Goal: Find specific page/section: Find specific page/section

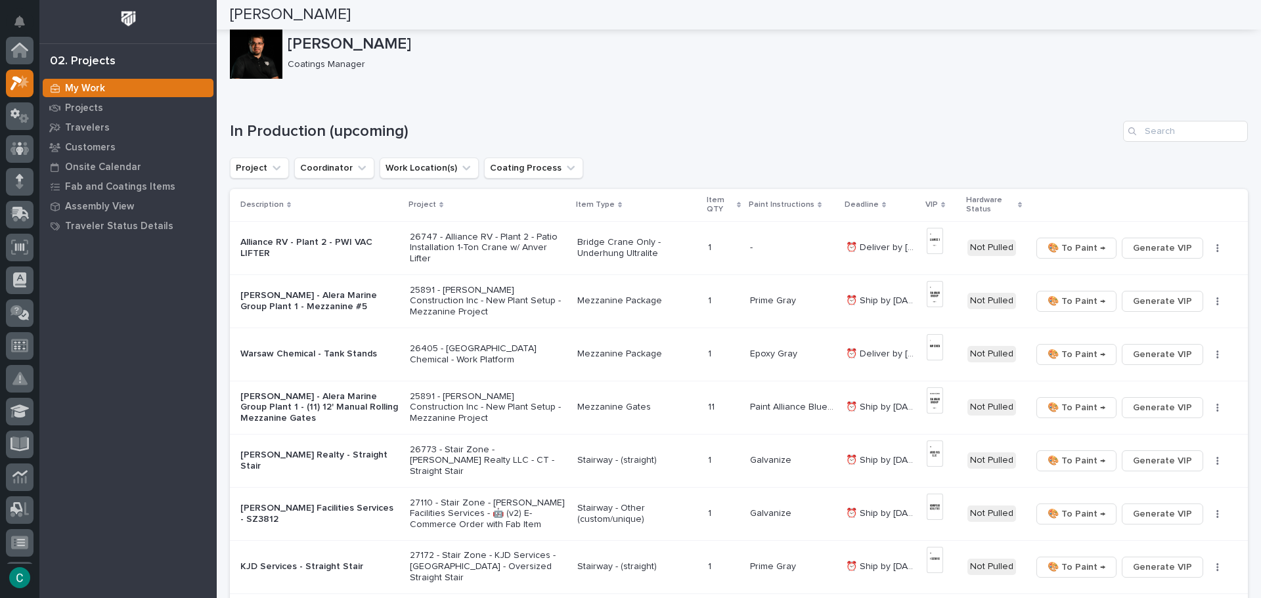
scroll to position [33, 0]
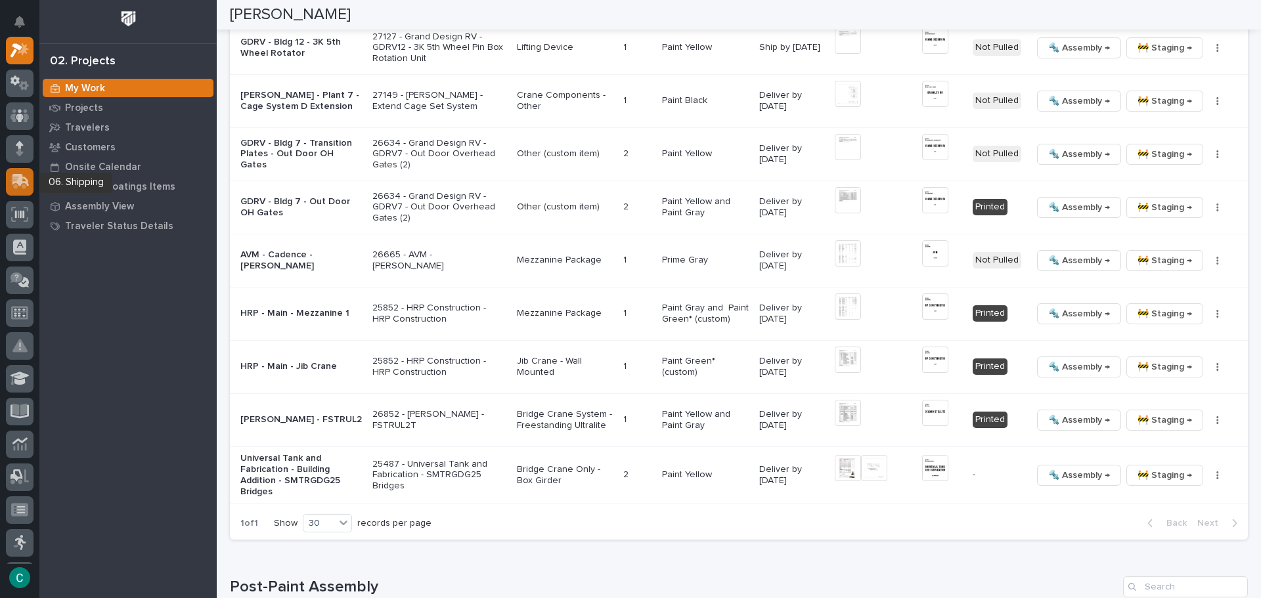
click at [19, 192] on div at bounding box center [20, 182] width 28 height 28
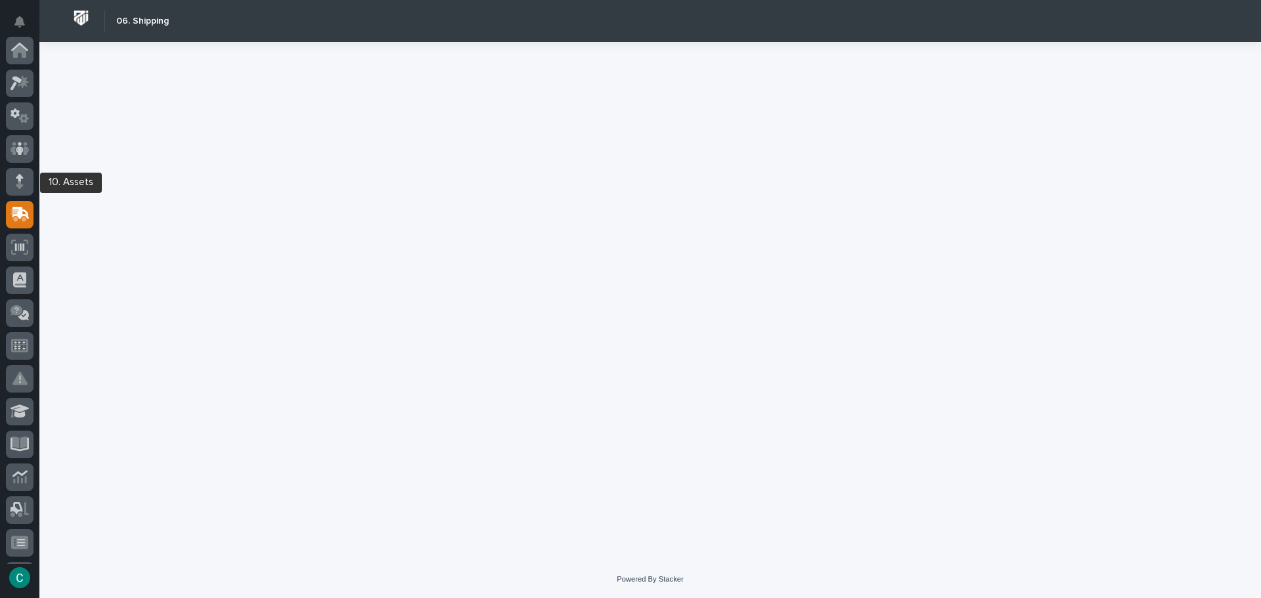
scroll to position [164, 0]
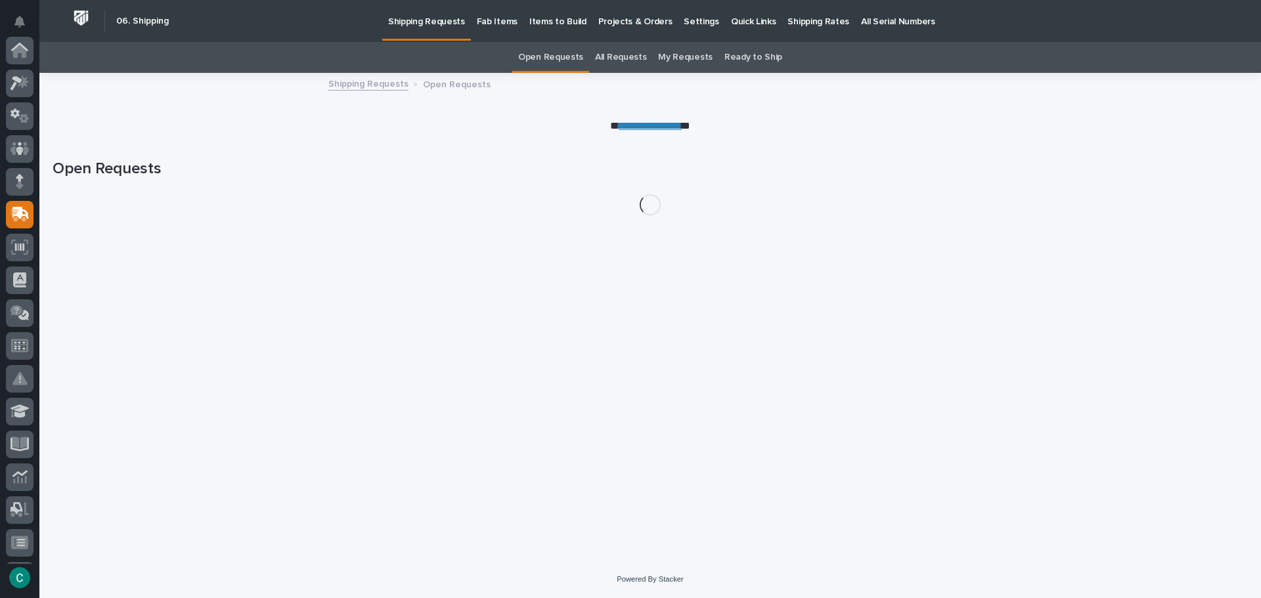
scroll to position [164, 0]
click at [494, 17] on p "Fab Items" at bounding box center [497, 14] width 41 height 28
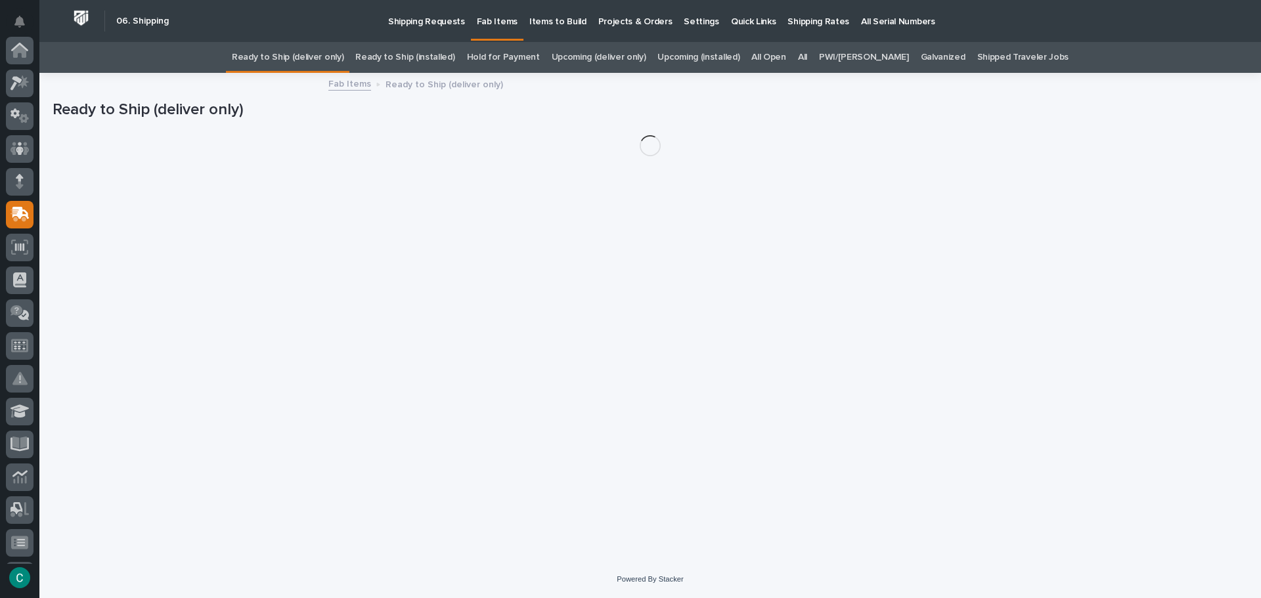
scroll to position [164, 0]
click at [807, 55] on link "All" at bounding box center [802, 57] width 9 height 31
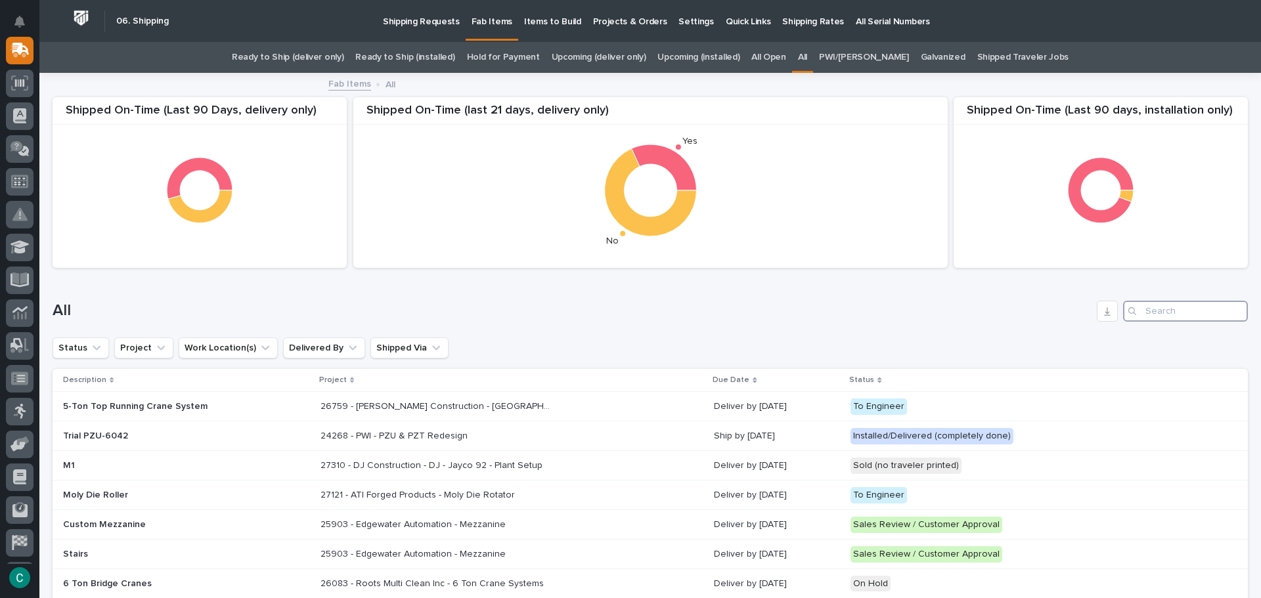
click at [1168, 318] on input "Search" at bounding box center [1185, 311] width 125 height 21
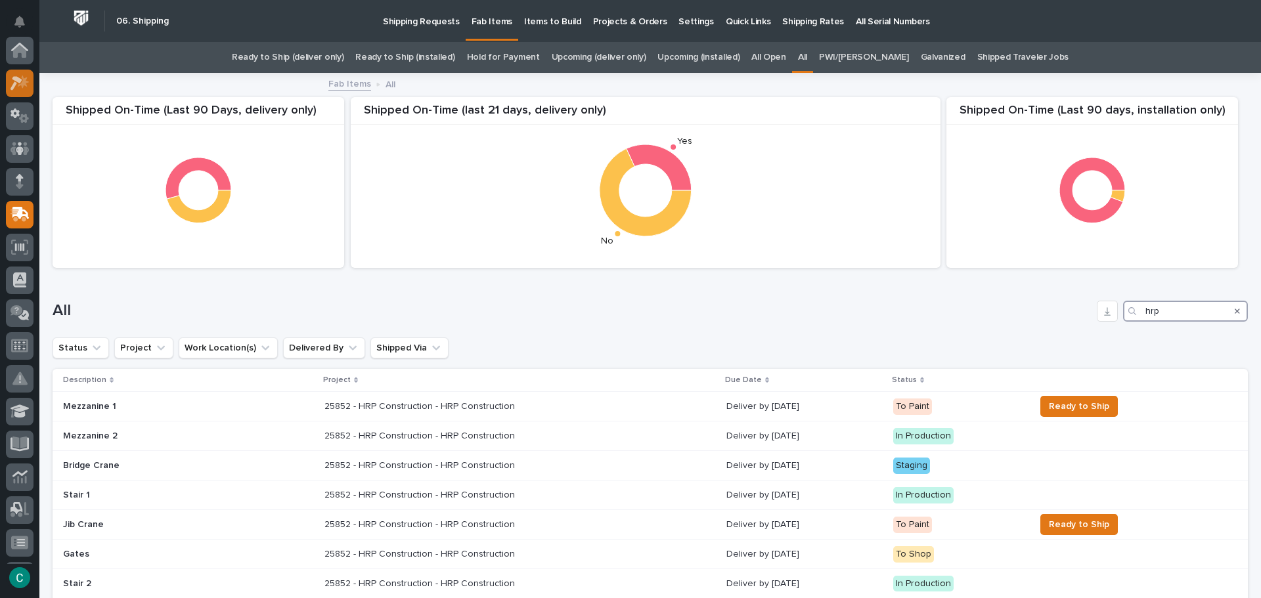
type input "hrp"
click at [15, 89] on icon at bounding box center [20, 83] width 19 height 15
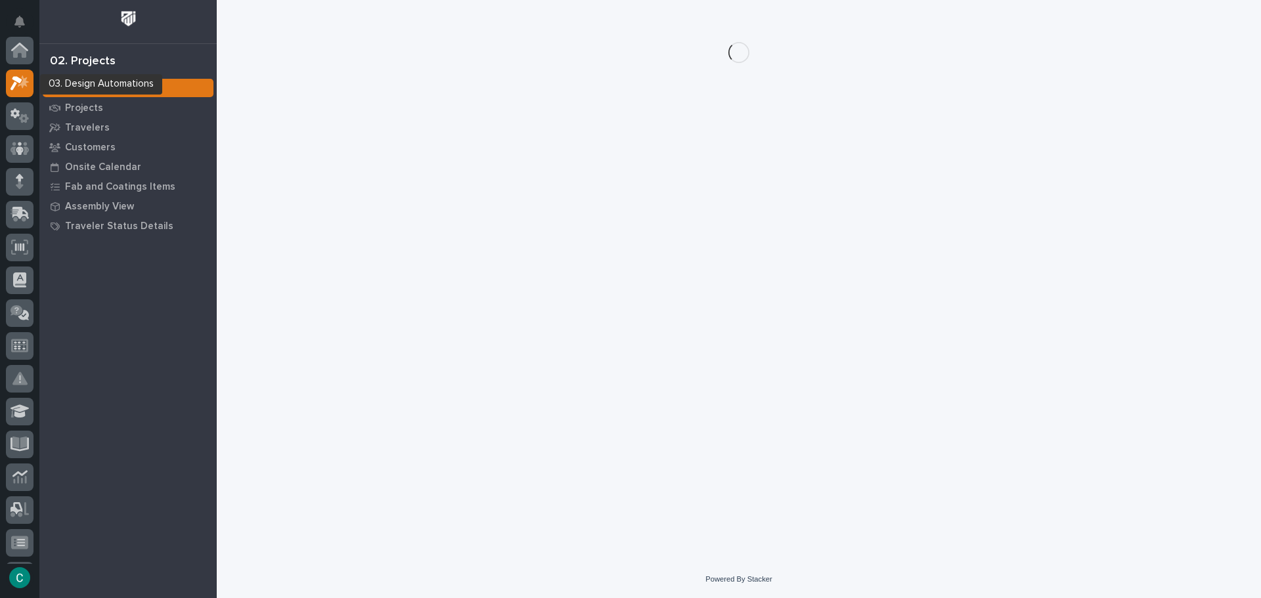
scroll to position [33, 0]
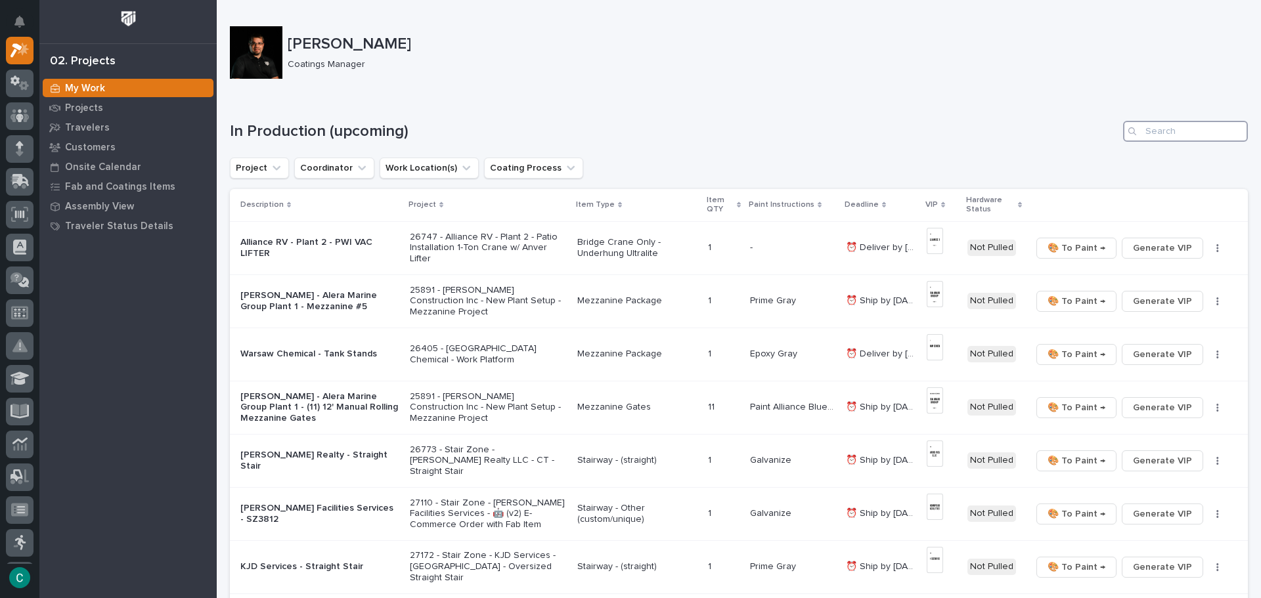
click at [1173, 128] on input "Search" at bounding box center [1185, 131] width 125 height 21
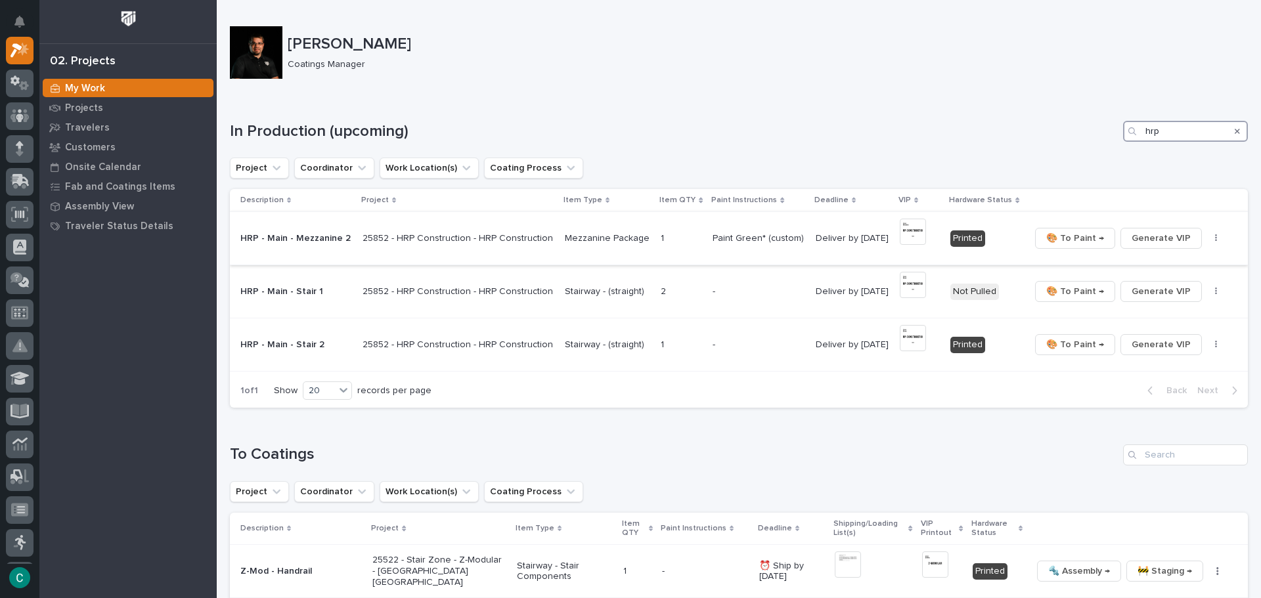
type input "hrp"
click at [380, 238] on p "25852 - HRP Construction - HRP Construction" at bounding box center [459, 238] width 192 height 11
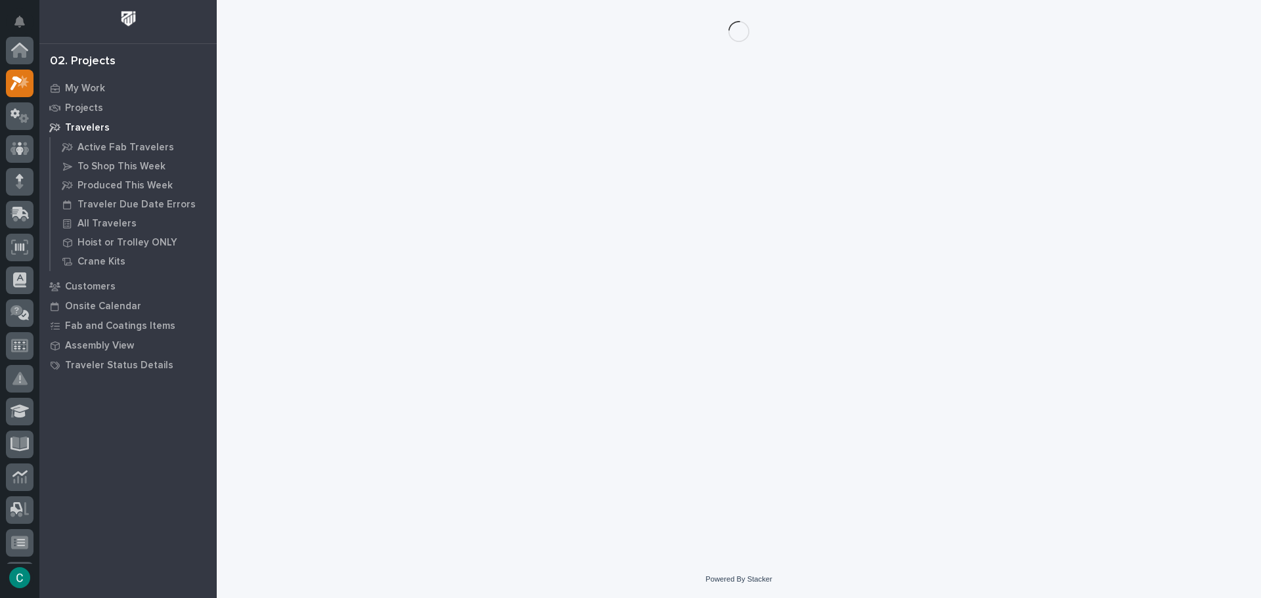
scroll to position [33, 0]
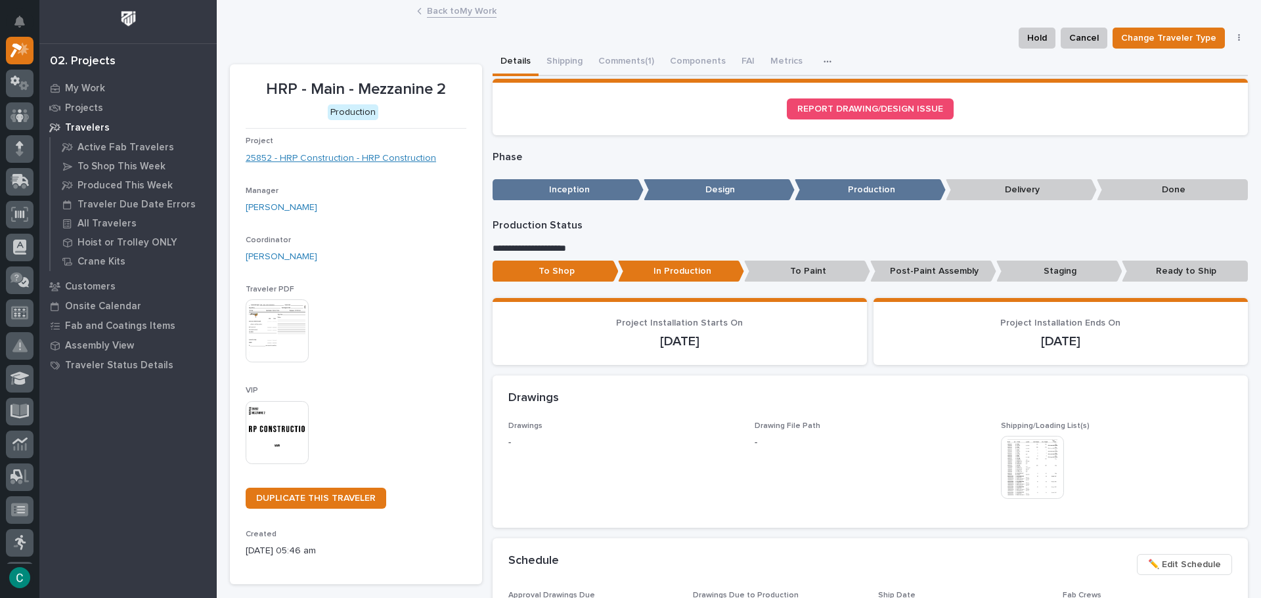
click at [359, 160] on link "25852 - HRP Construction - HRP Construction" at bounding box center [341, 159] width 191 height 14
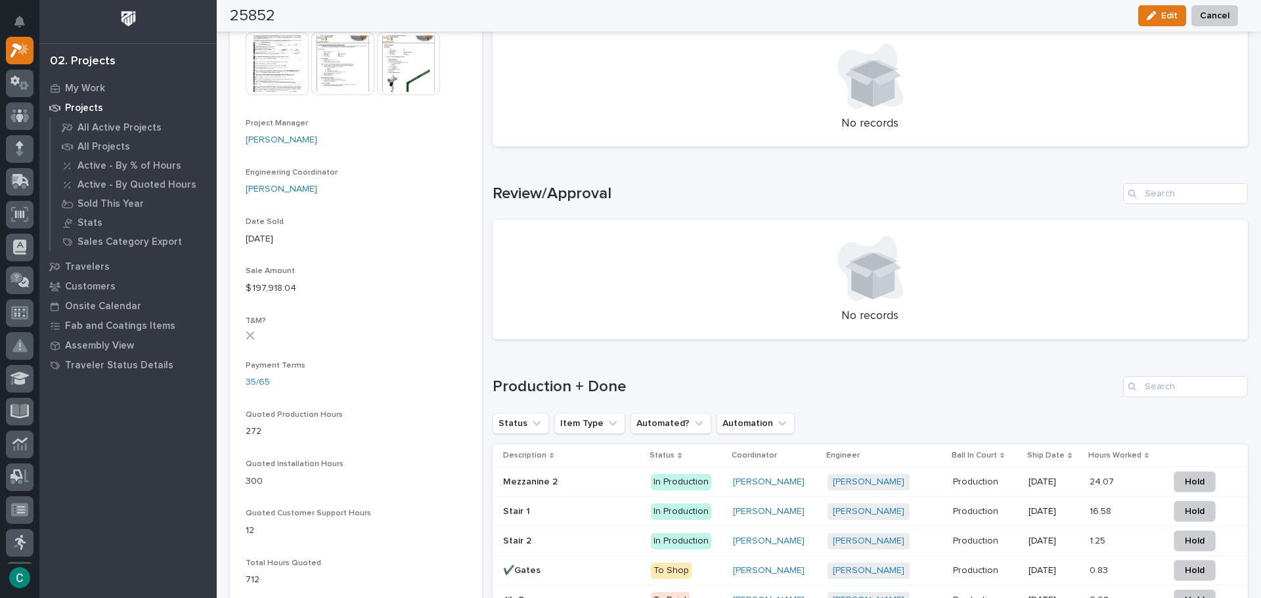
scroll to position [920, 0]
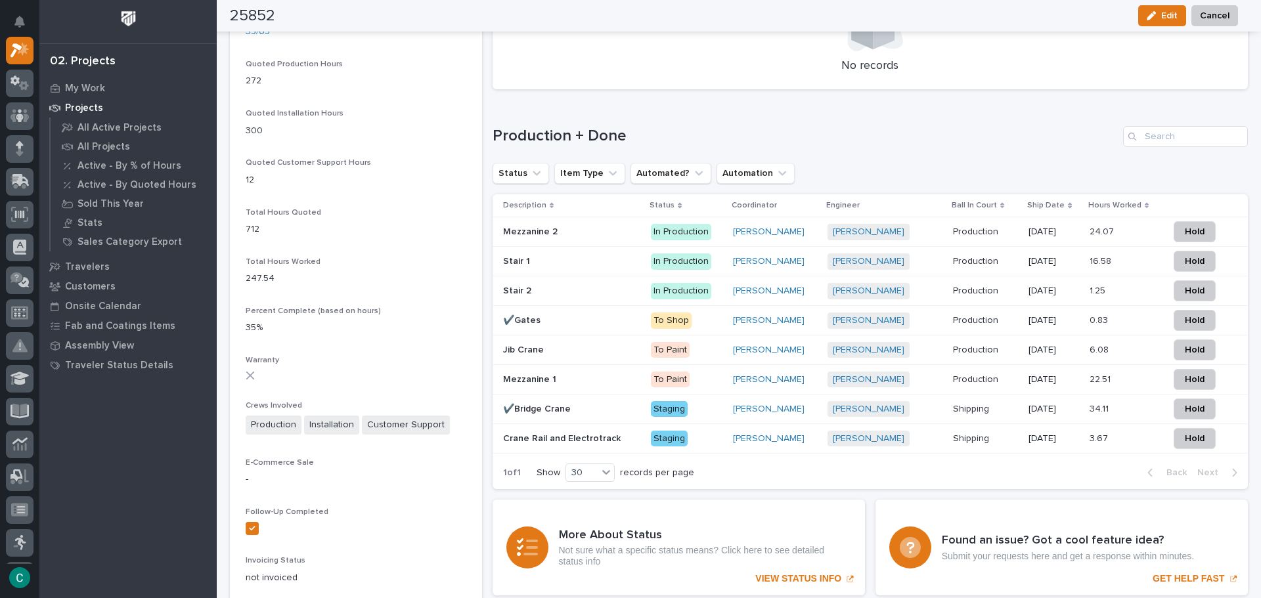
click at [553, 405] on p "✔️Bridge Crane" at bounding box center [538, 408] width 70 height 14
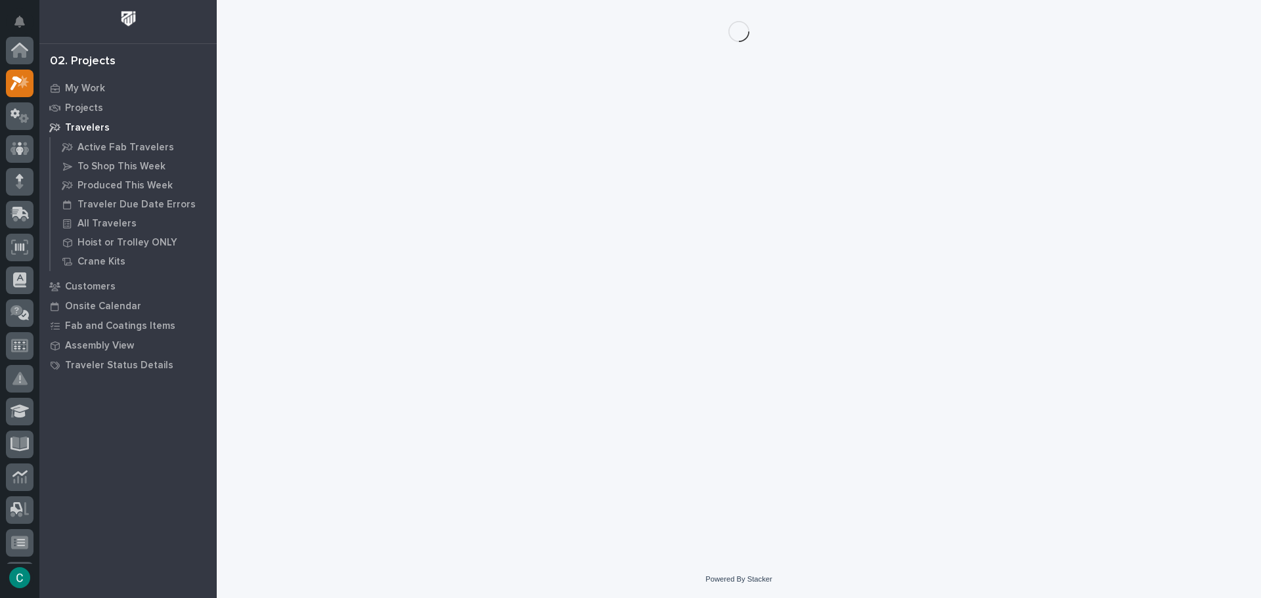
scroll to position [33, 0]
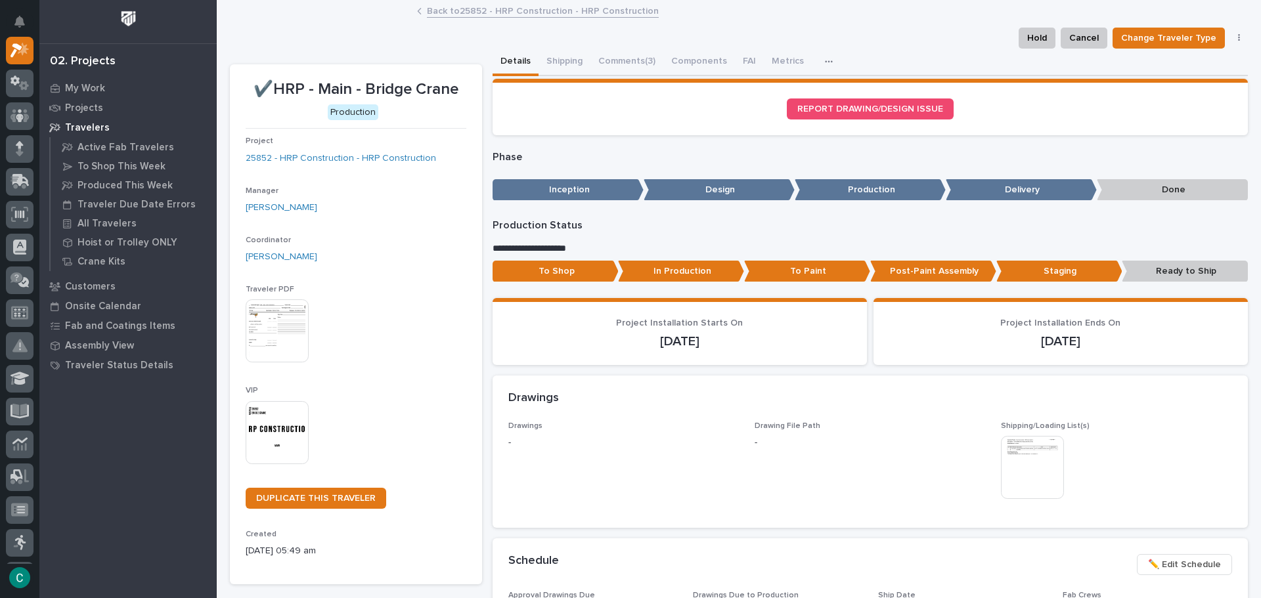
click at [817, 58] on button "button" at bounding box center [831, 62] width 29 height 26
click at [568, 59] on button "Shipping" at bounding box center [565, 63] width 52 height 28
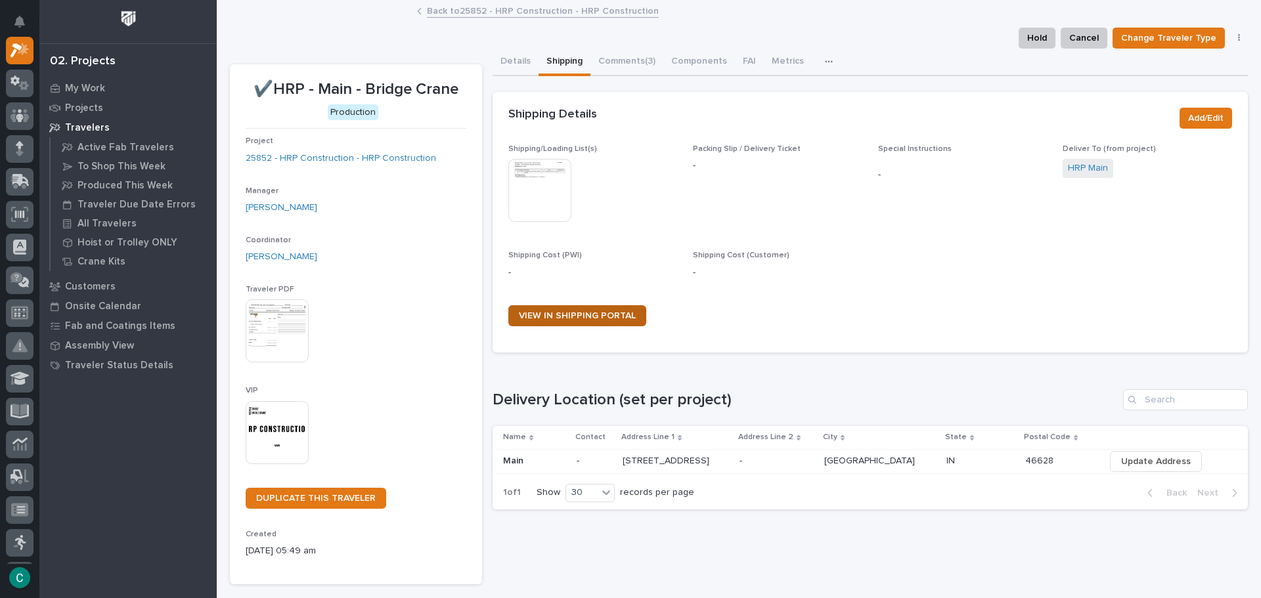
click at [573, 310] on link "VIEW IN SHIPPING PORTAL" at bounding box center [577, 315] width 138 height 21
click at [524, 11] on link "Back to 25852 - HRP Construction - HRP Construction" at bounding box center [543, 10] width 232 height 15
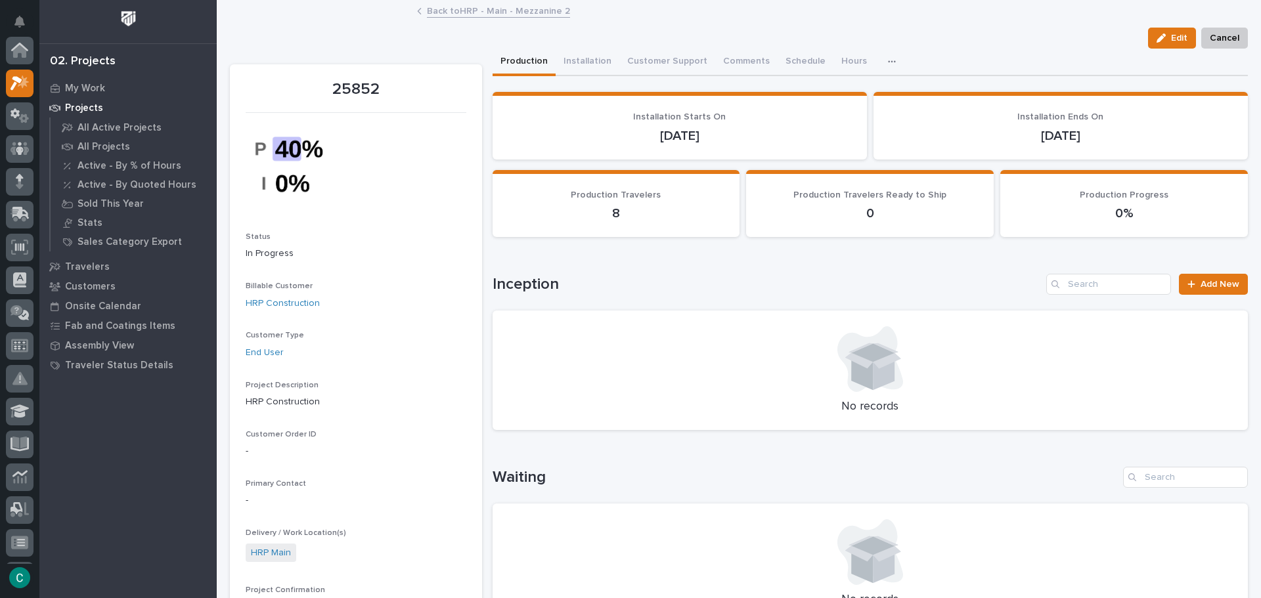
scroll to position [33, 0]
click at [95, 91] on p "My Work" at bounding box center [85, 89] width 40 height 12
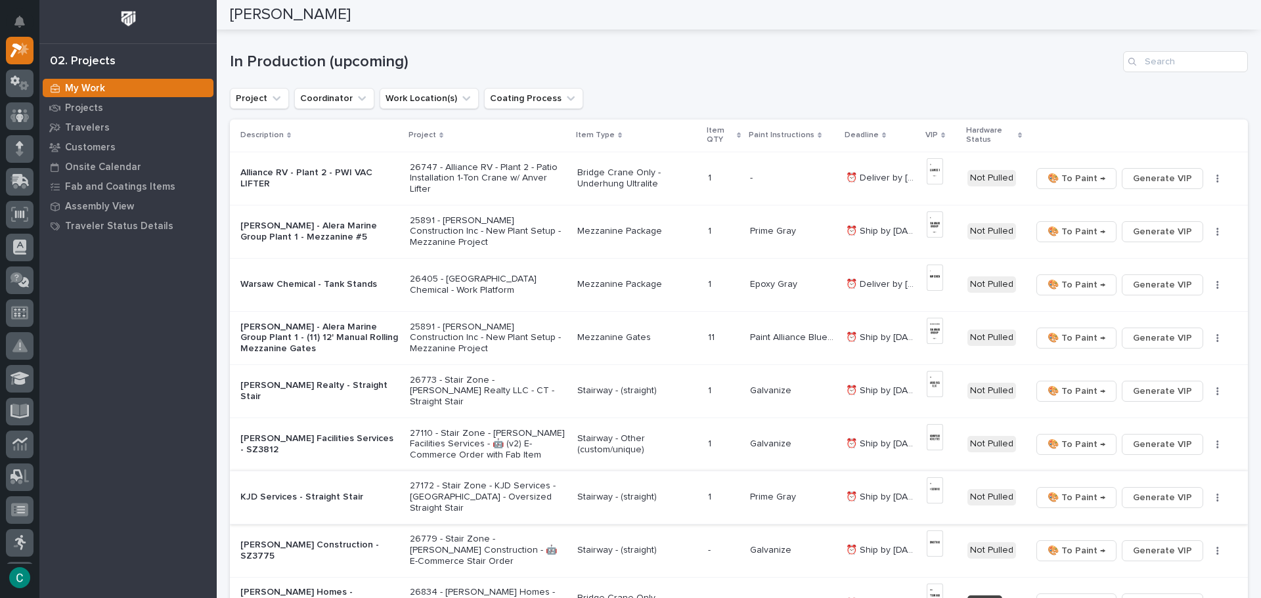
scroll to position [66, 0]
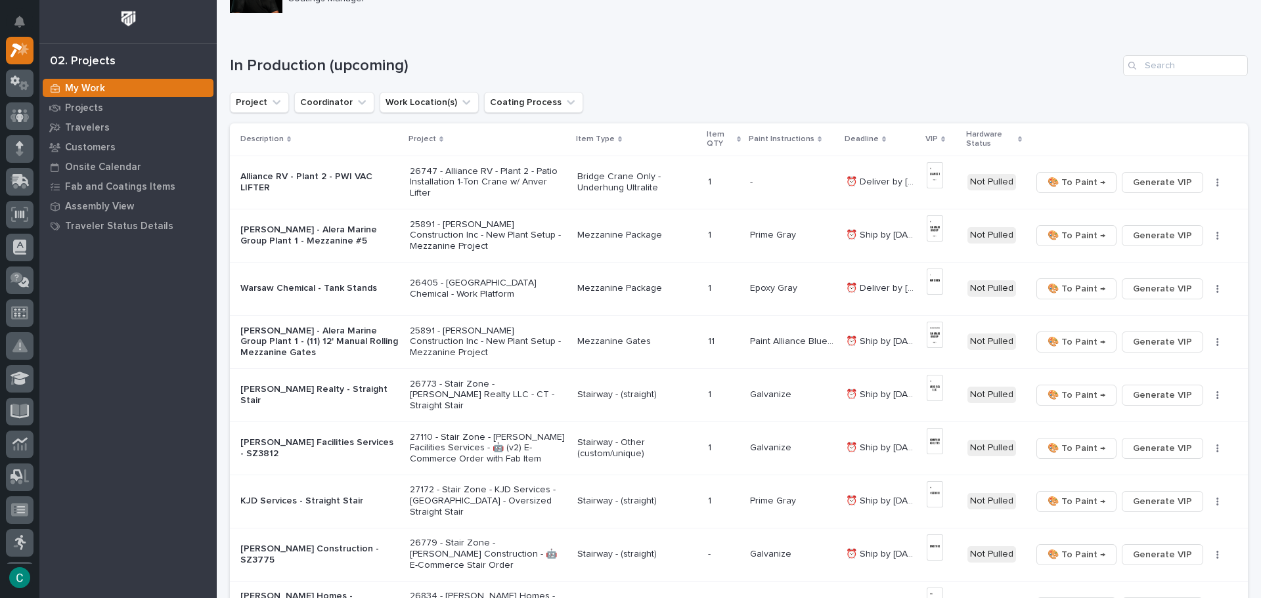
click at [577, 234] on p "Mezzanine Package" at bounding box center [637, 235] width 120 height 11
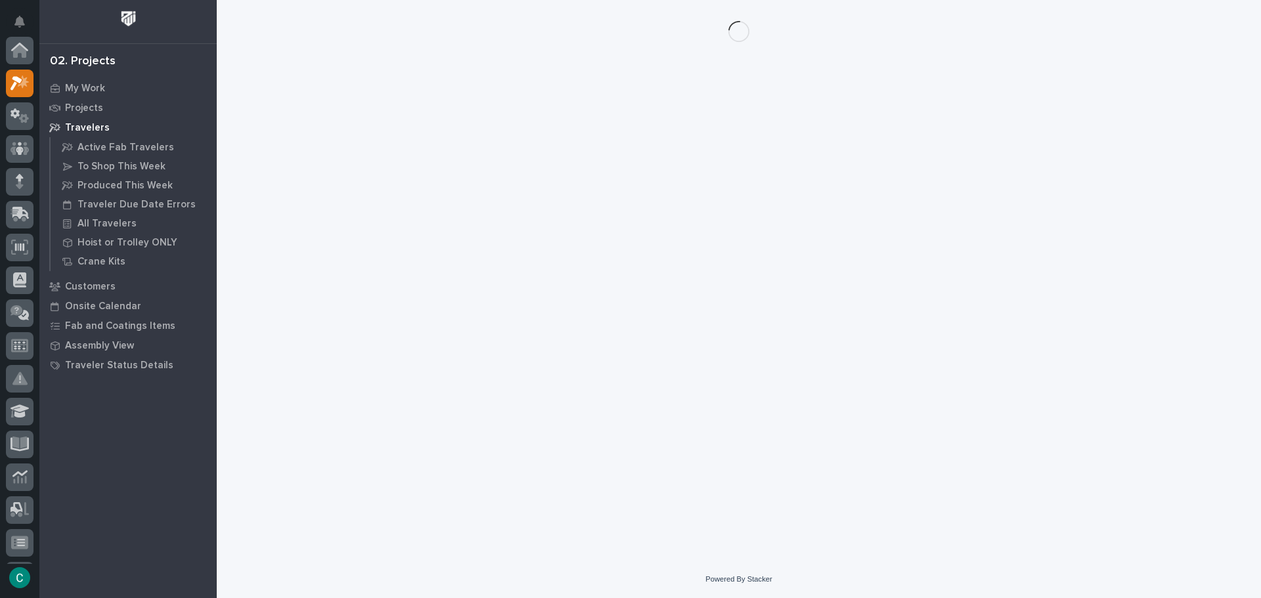
scroll to position [33, 0]
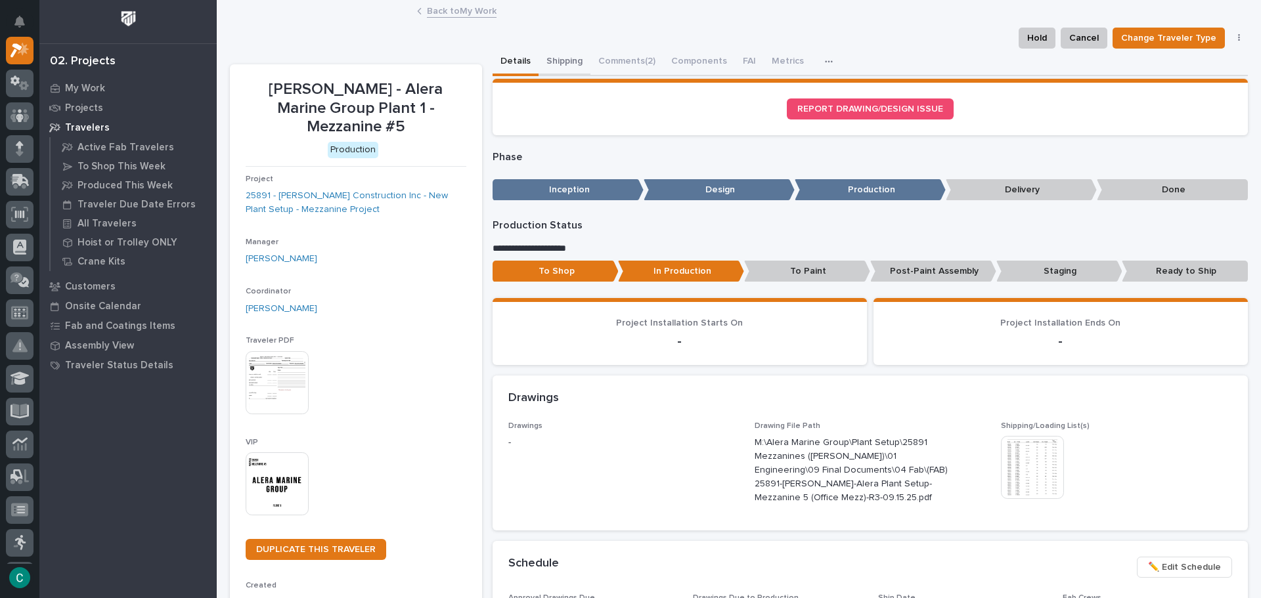
click at [562, 66] on button "Shipping" at bounding box center [565, 63] width 52 height 28
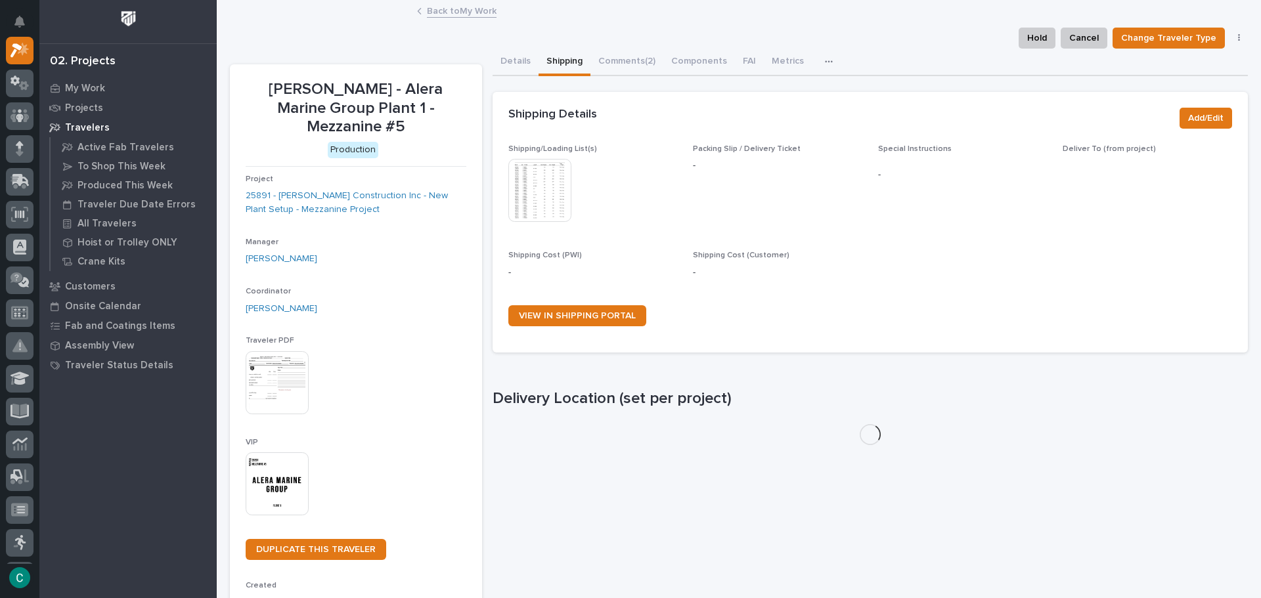
click at [549, 197] on img at bounding box center [539, 190] width 63 height 63
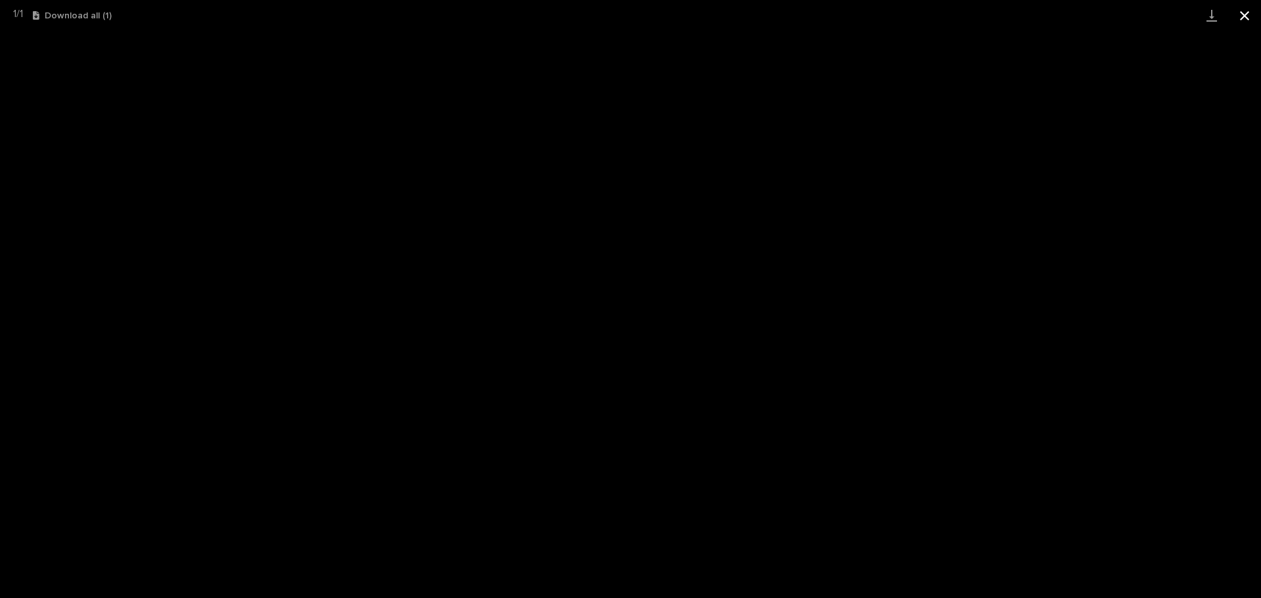
click at [1249, 22] on button "Close gallery" at bounding box center [1244, 15] width 33 height 31
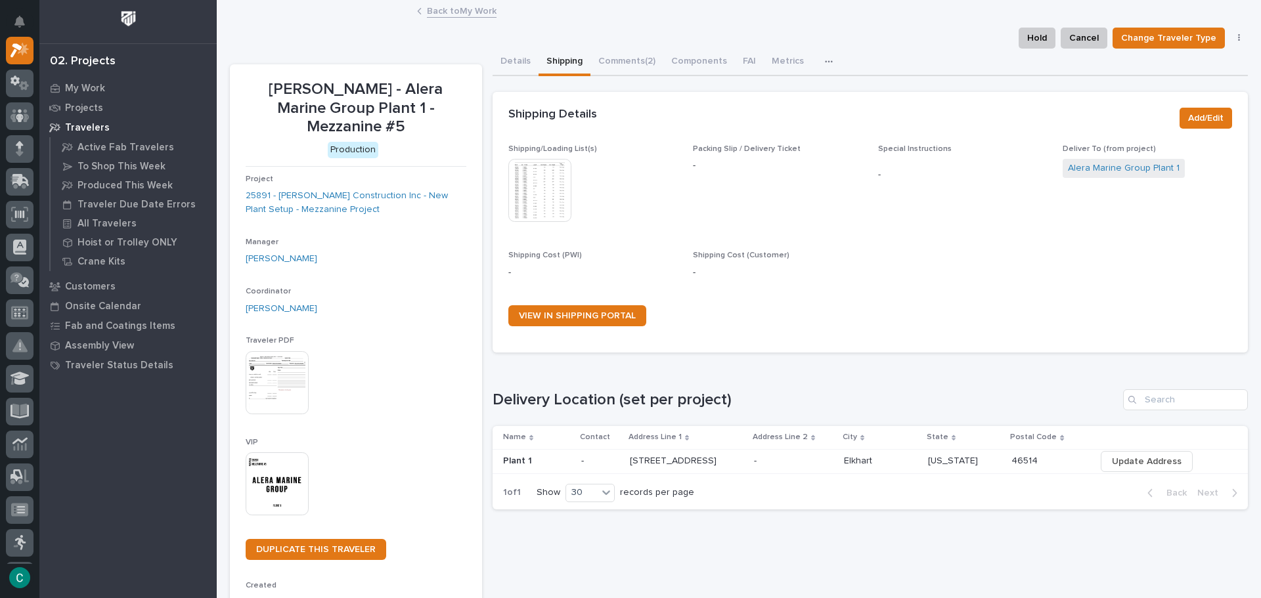
click at [432, 11] on link "Back to My Work" at bounding box center [462, 10] width 70 height 15
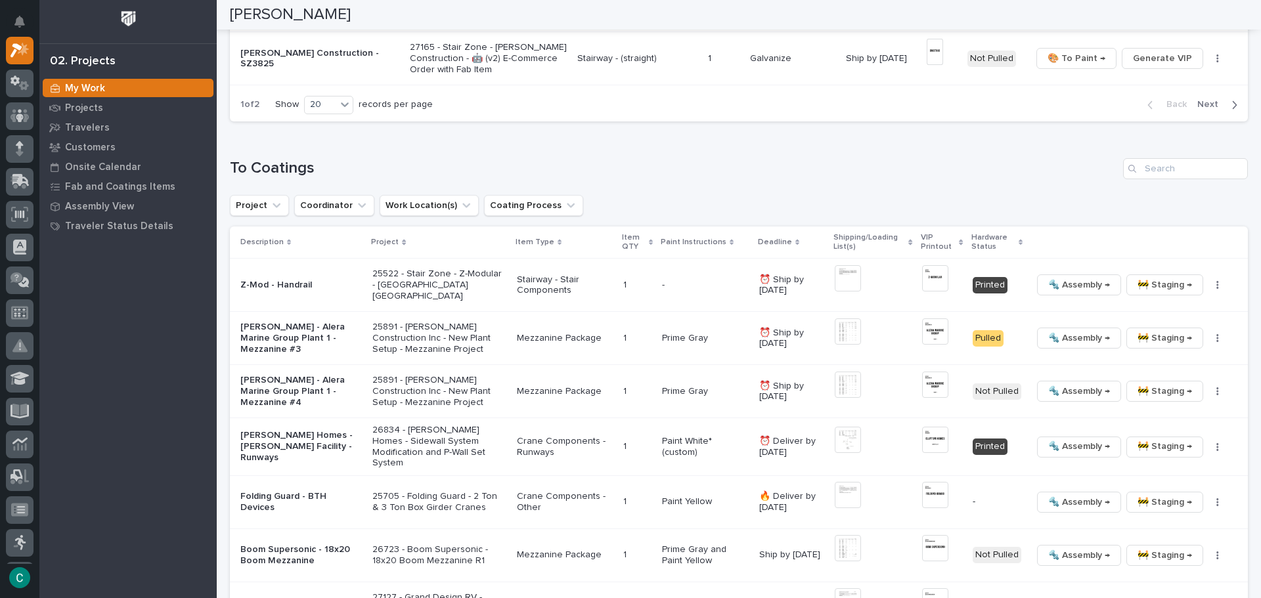
scroll to position [1117, 0]
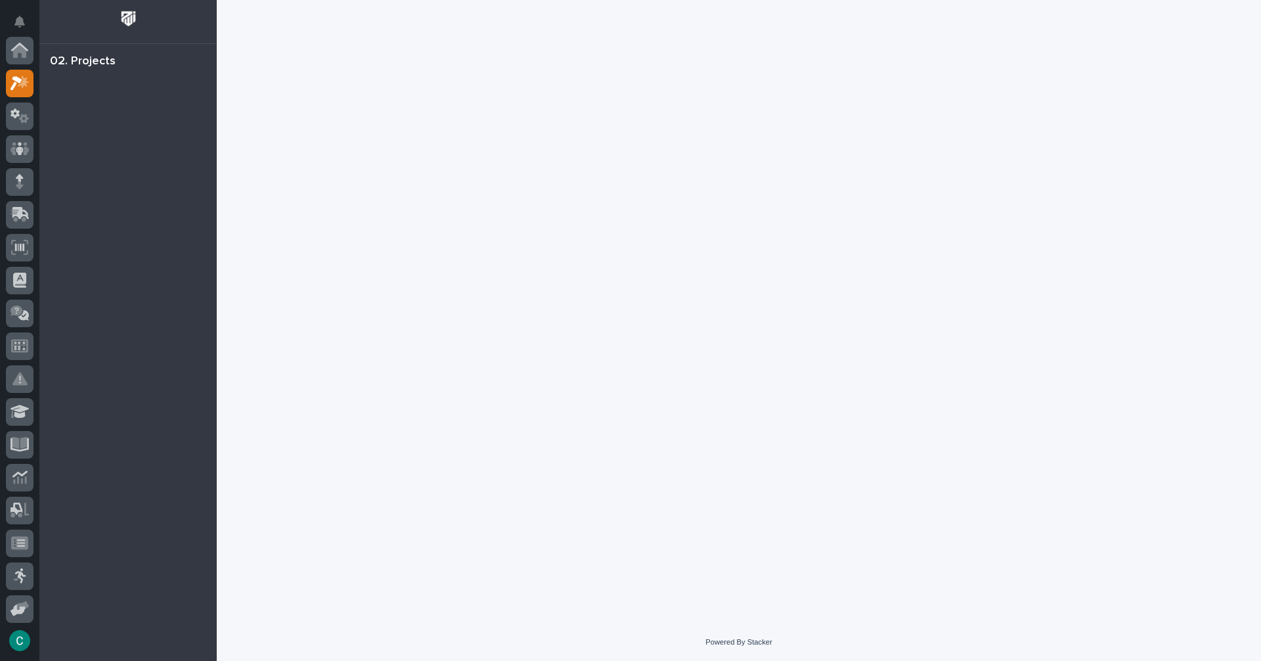
scroll to position [33, 0]
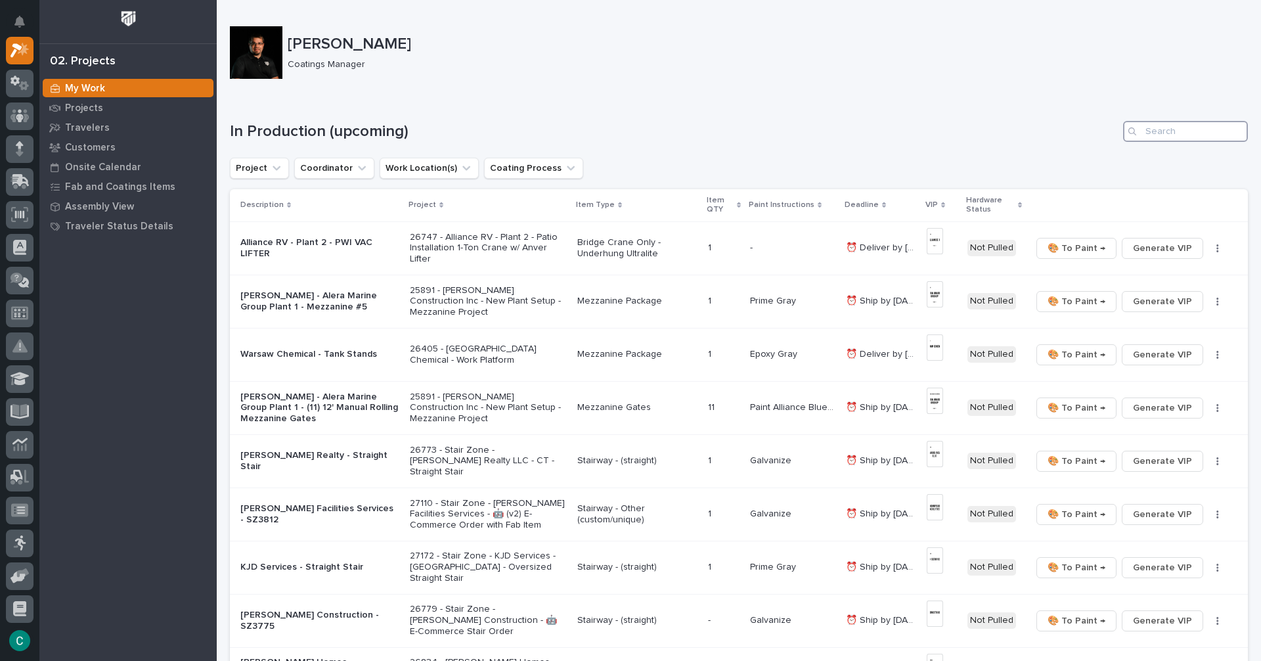
click at [1171, 136] on input "Search" at bounding box center [1185, 131] width 125 height 21
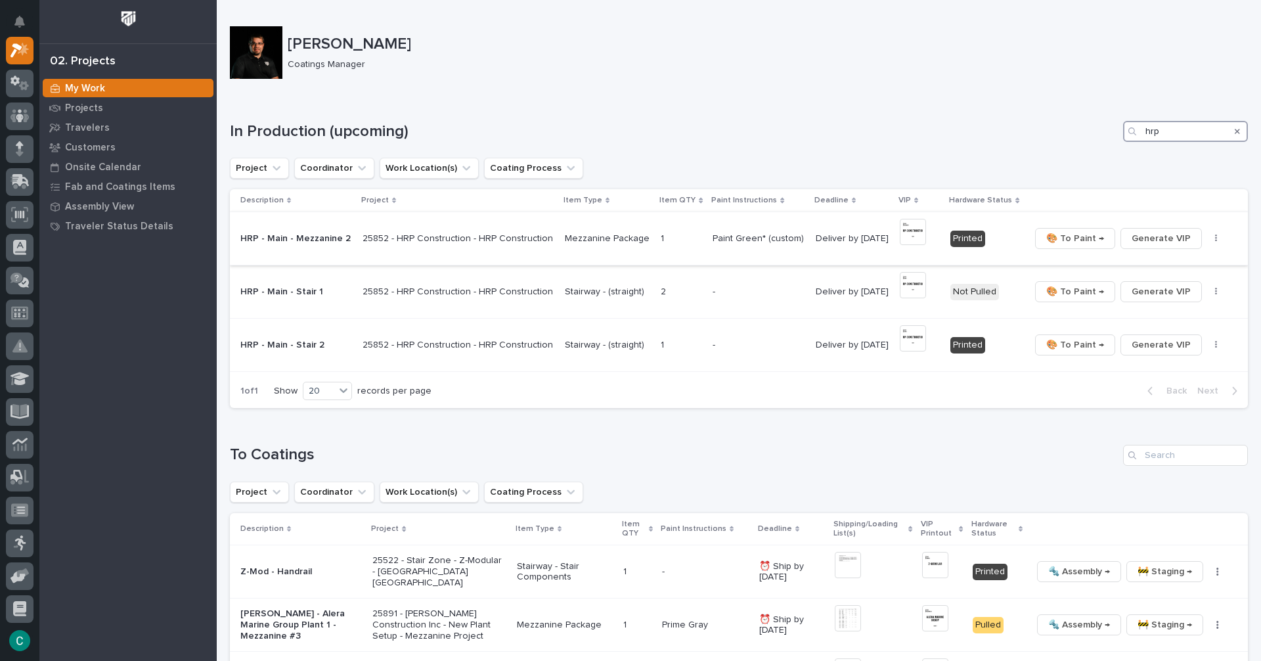
type input "hrp"
click at [911, 244] on img at bounding box center [913, 232] width 26 height 26
click at [89, 125] on p "Travelers" at bounding box center [87, 128] width 45 height 12
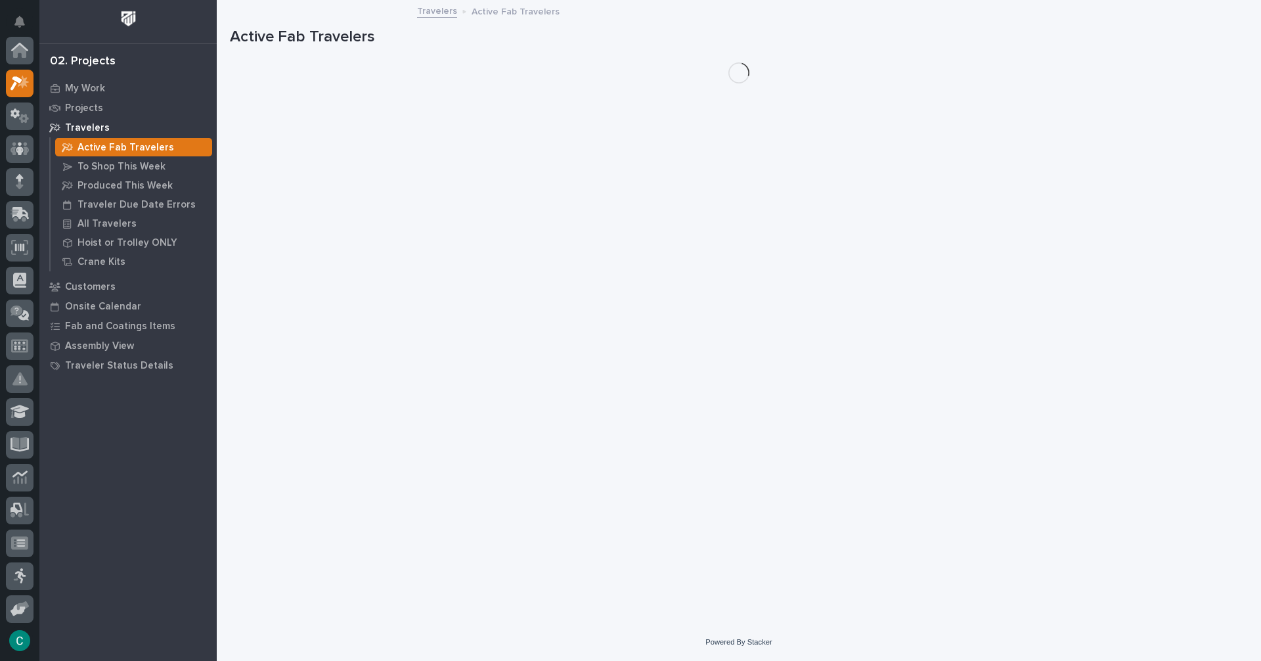
scroll to position [33, 0]
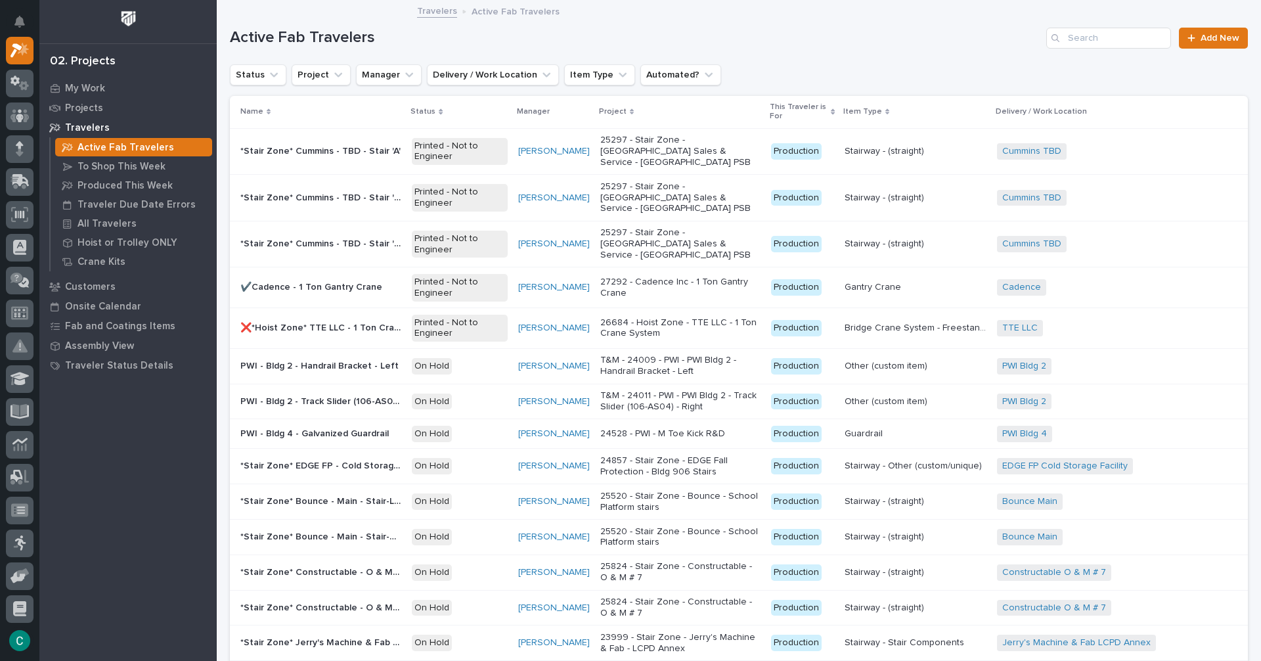
click at [129, 147] on p "Active Fab Travelers" at bounding box center [126, 148] width 97 height 12
click at [1083, 42] on input "Search" at bounding box center [1109, 38] width 125 height 21
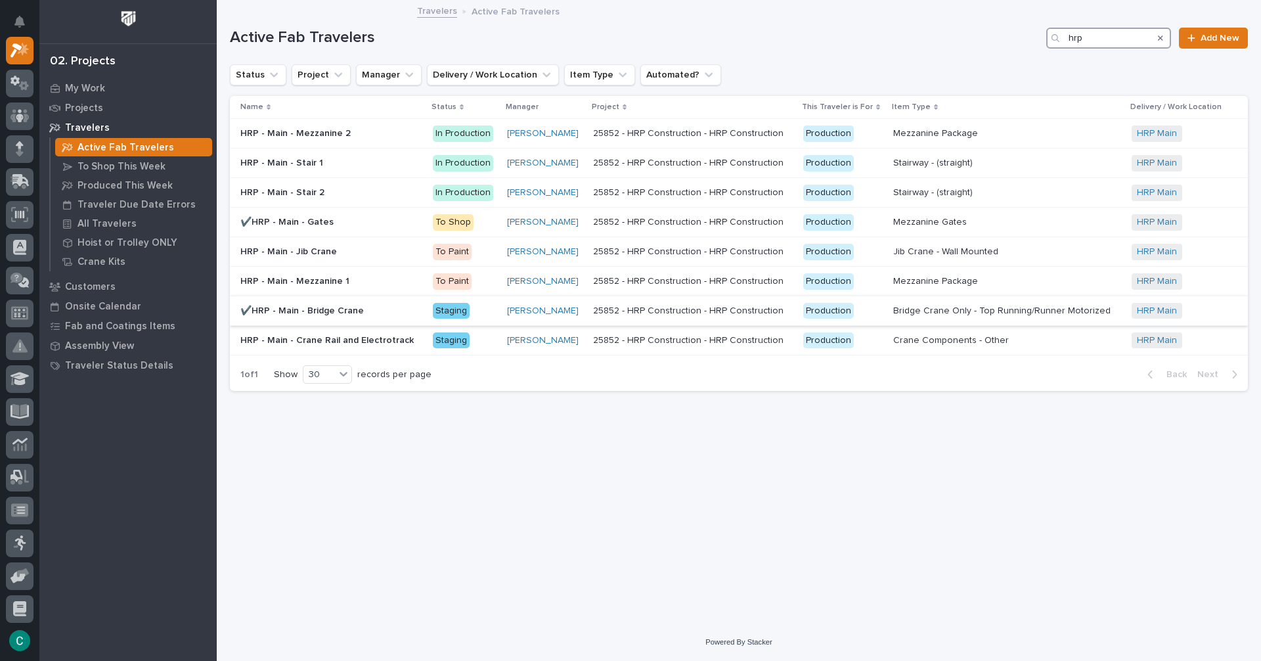
type input "hrp"
click at [307, 309] on p "✔️HRP - Main - Bridge Crane" at bounding box center [303, 310] width 126 height 14
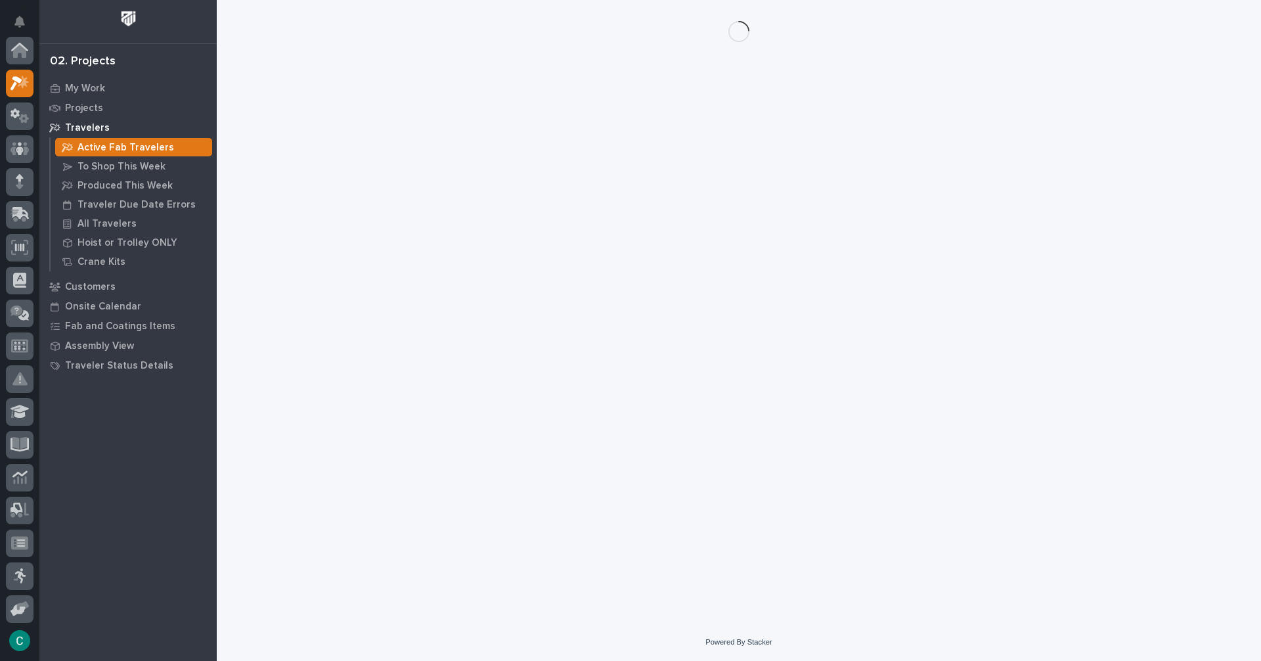
scroll to position [33, 0]
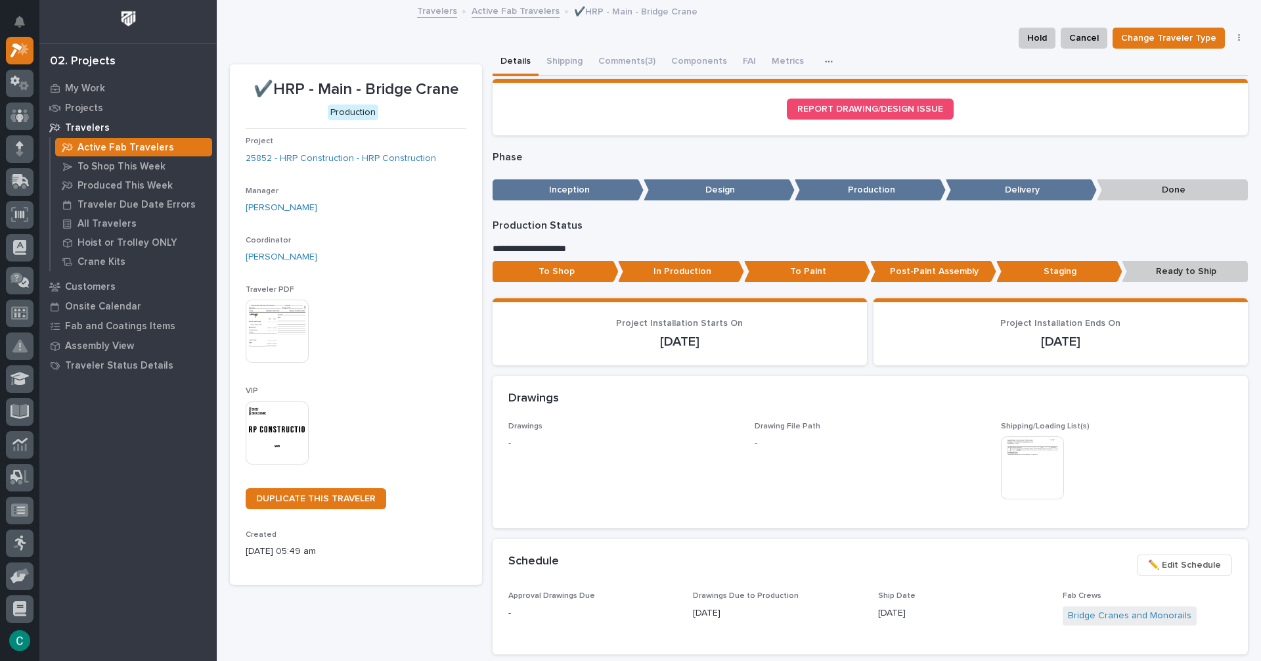
click at [817, 54] on button "button" at bounding box center [831, 62] width 29 height 26
drag, startPoint x: 454, startPoint y: 374, endPoint x: 405, endPoint y: 401, distance: 55.3
click at [454, 374] on div "Traveler PDF This file cannot be opened Download File" at bounding box center [356, 330] width 221 height 91
click at [265, 415] on img at bounding box center [277, 432] width 63 height 63
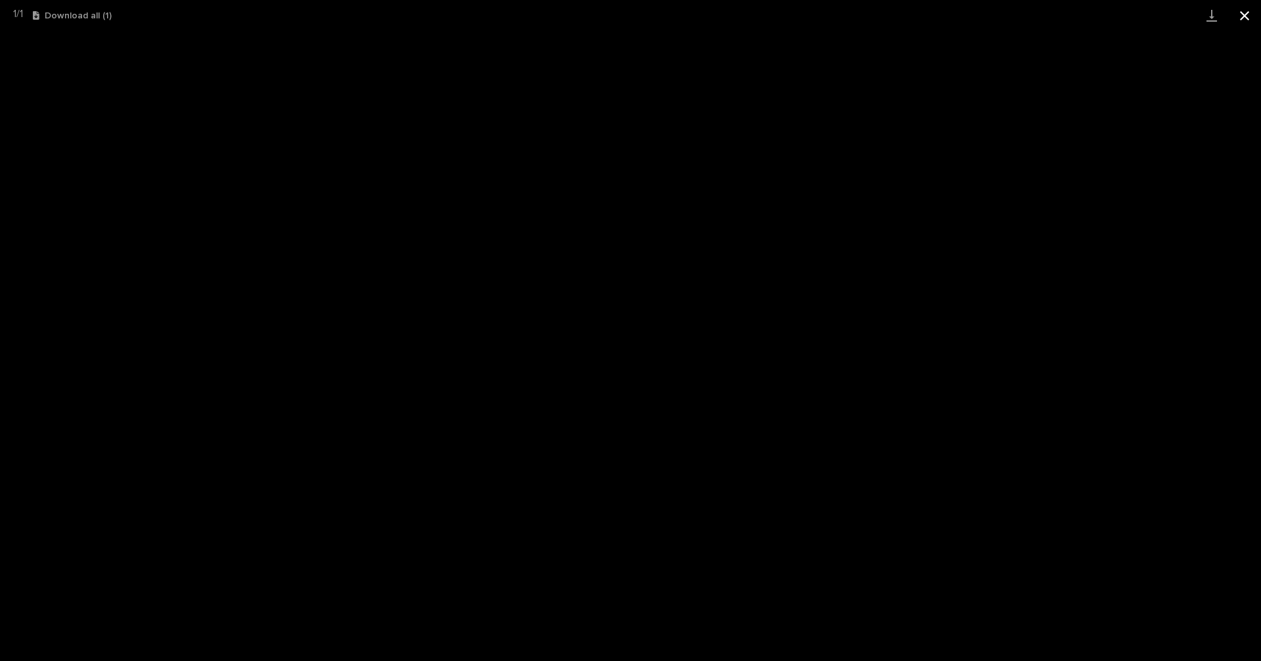
click at [1239, 16] on button "Close gallery" at bounding box center [1244, 15] width 33 height 31
